Goal: Task Accomplishment & Management: Manage account settings

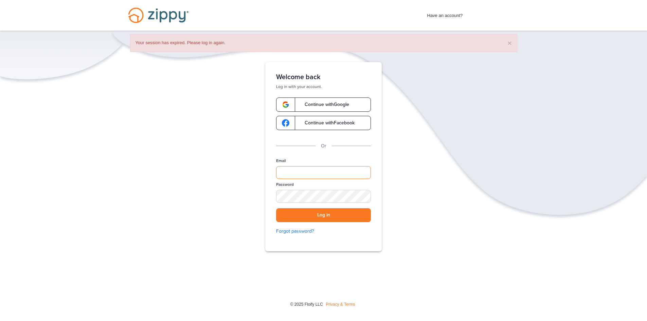
click at [321, 174] on input "Email" at bounding box center [323, 172] width 95 height 13
type input "**********"
click at [326, 216] on button "Log in" at bounding box center [323, 215] width 95 height 14
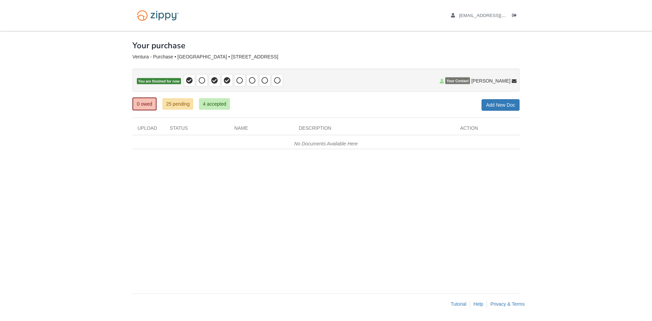
click at [127, 179] on body "[EMAIL_ADDRESS][DOMAIN_NAME] Logout" at bounding box center [326, 160] width 652 height 321
